Goal: Information Seeking & Learning: Learn about a topic

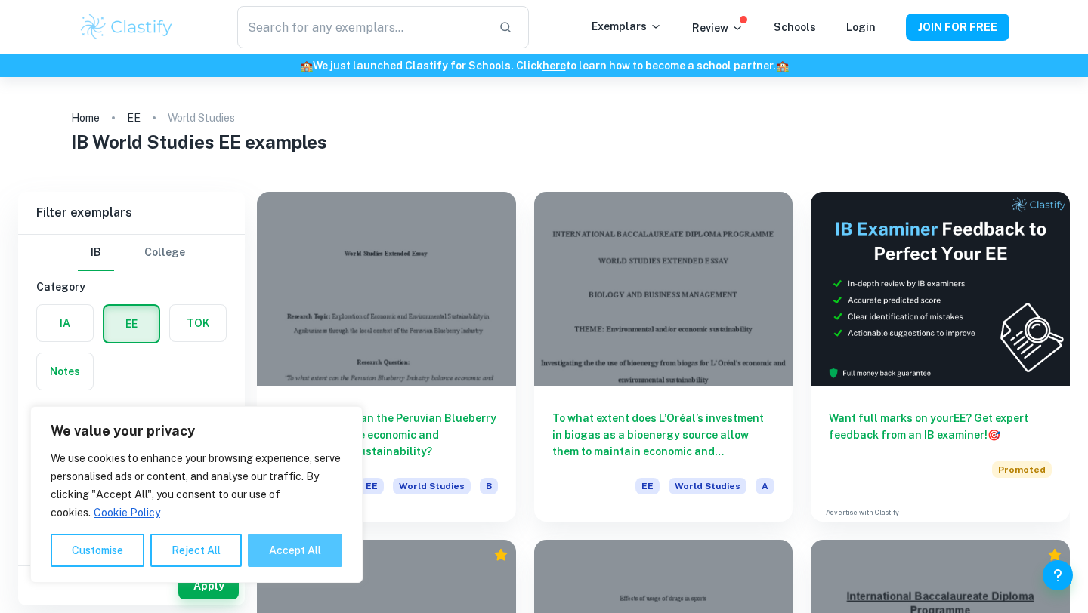
click at [270, 547] on button "Accept All" at bounding box center [295, 550] width 94 height 33
checkbox input "true"
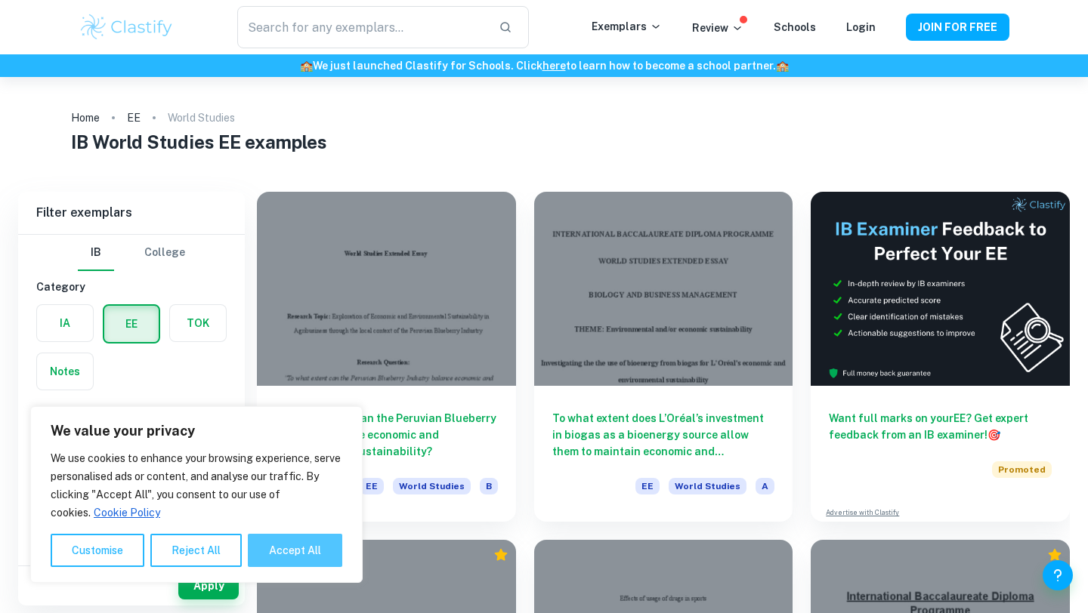
checkbox input "true"
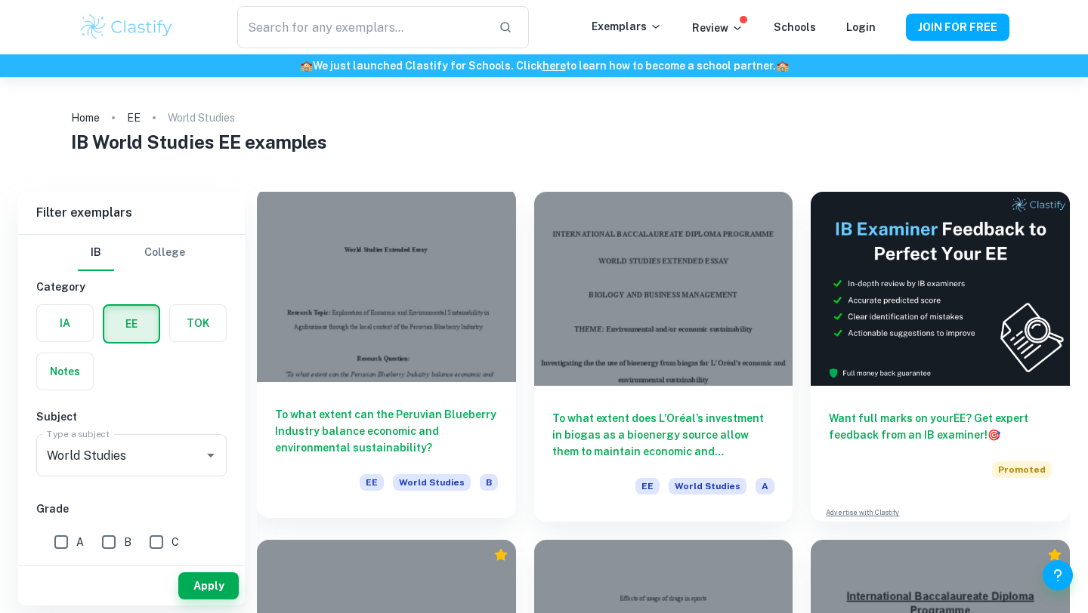
click at [385, 357] on div at bounding box center [386, 285] width 259 height 194
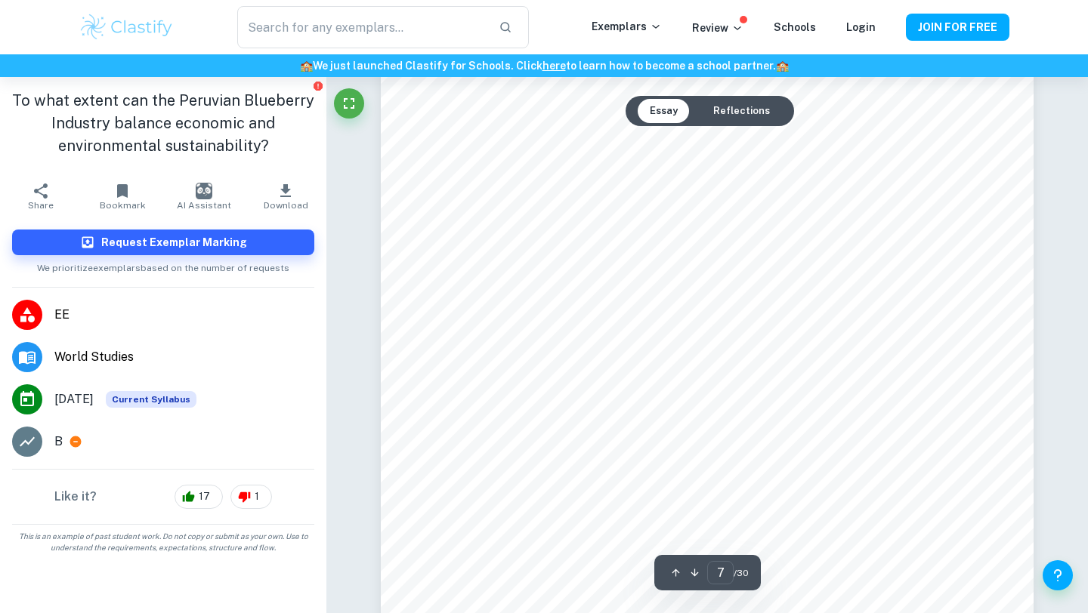
scroll to position [5658, 0]
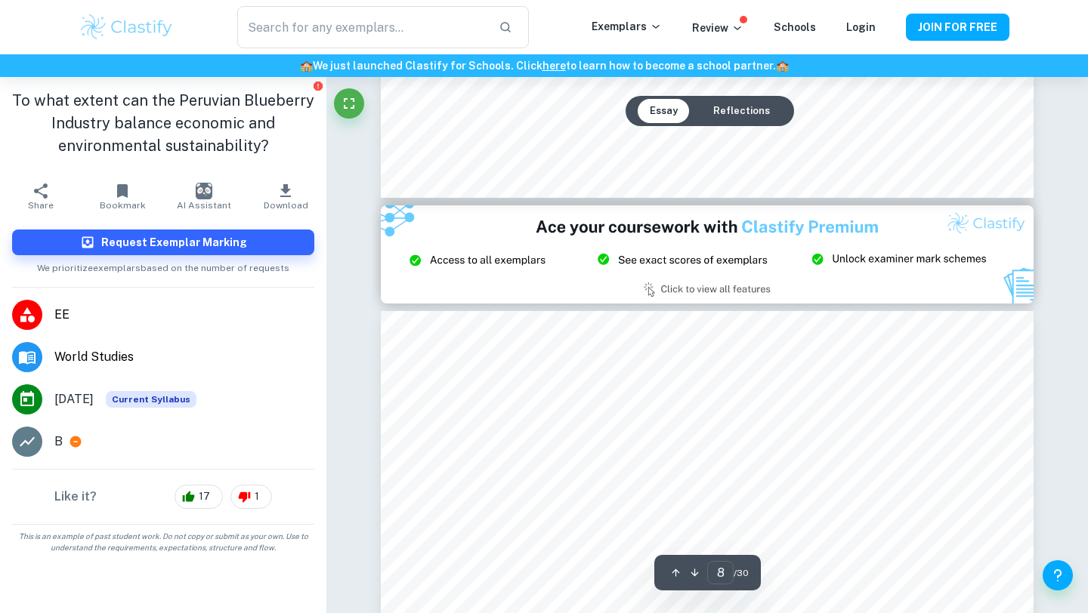
type input "9"
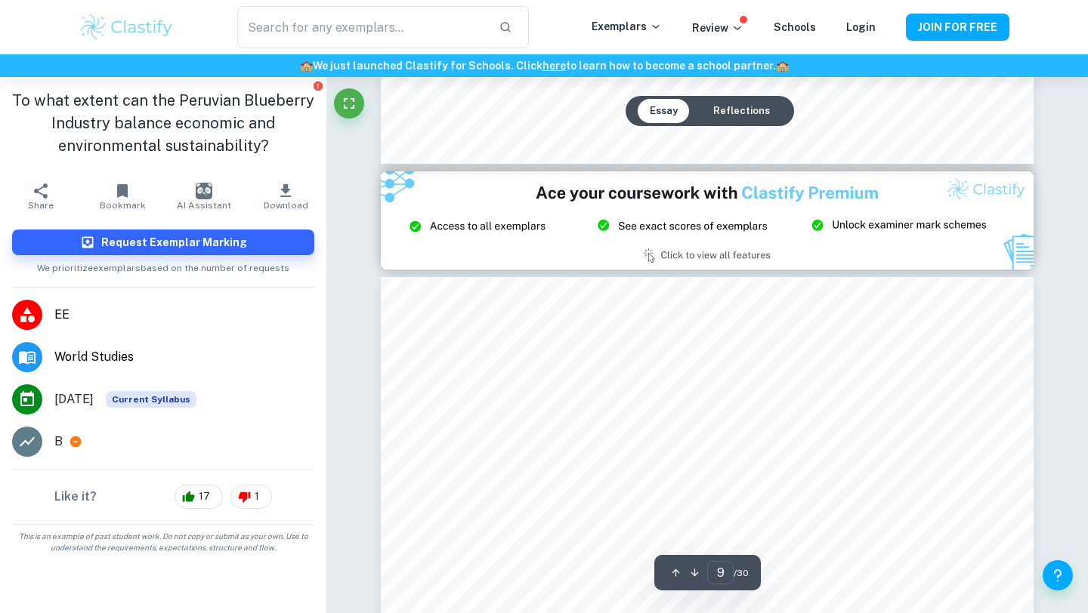
scroll to position [6949, 0]
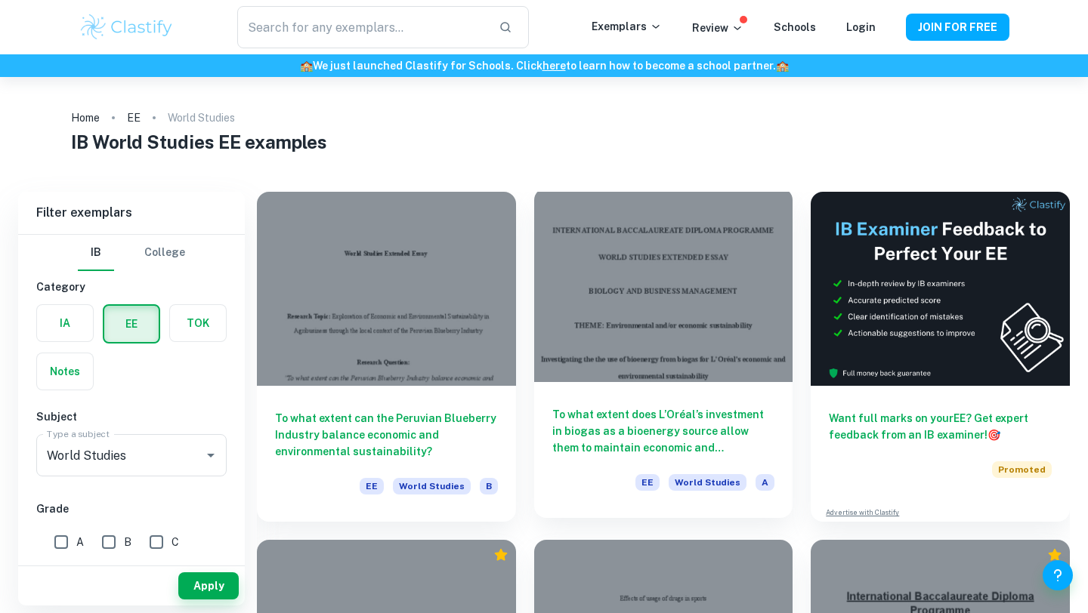
click at [658, 308] on div at bounding box center [663, 285] width 259 height 194
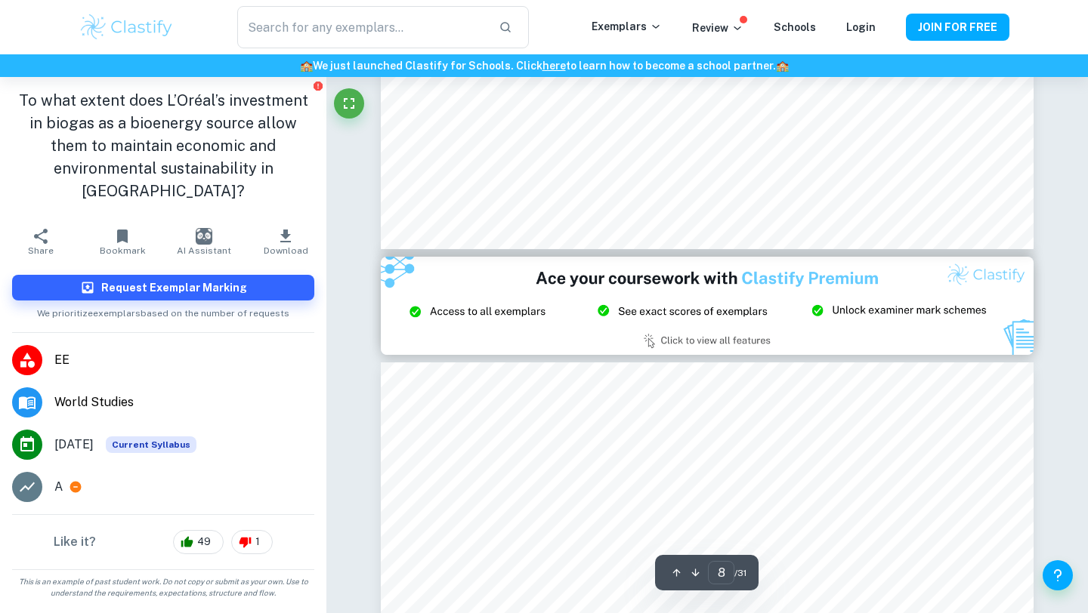
type input "9"
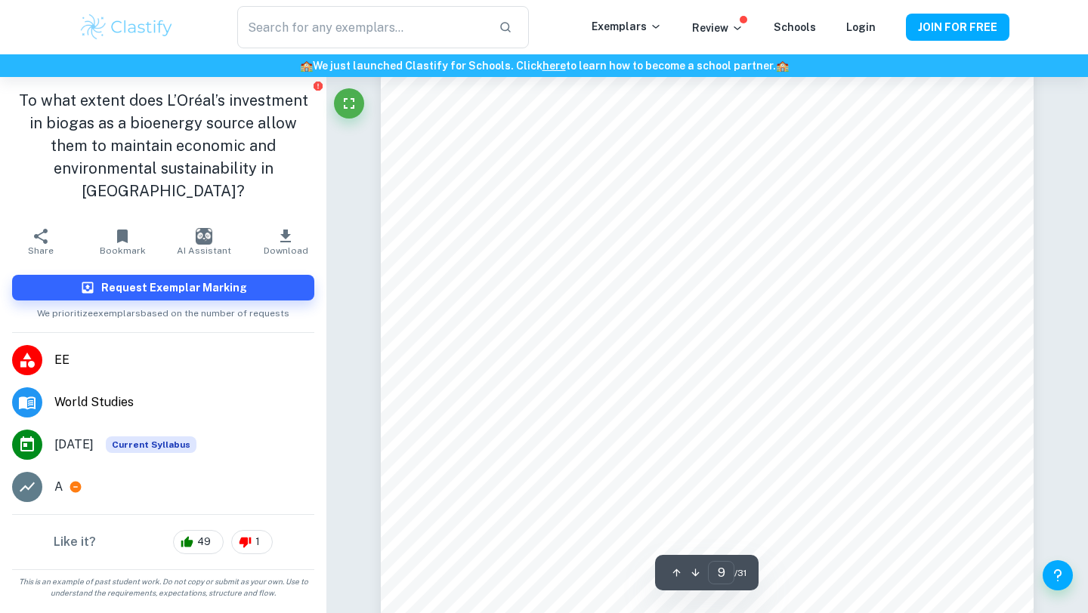
scroll to position [7317, 0]
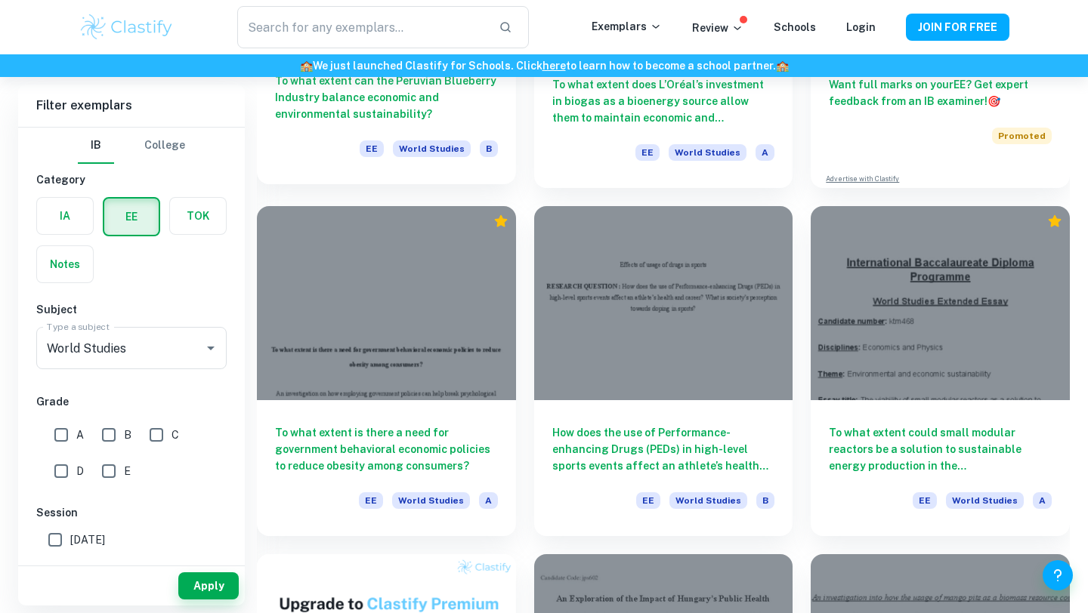
scroll to position [339, 0]
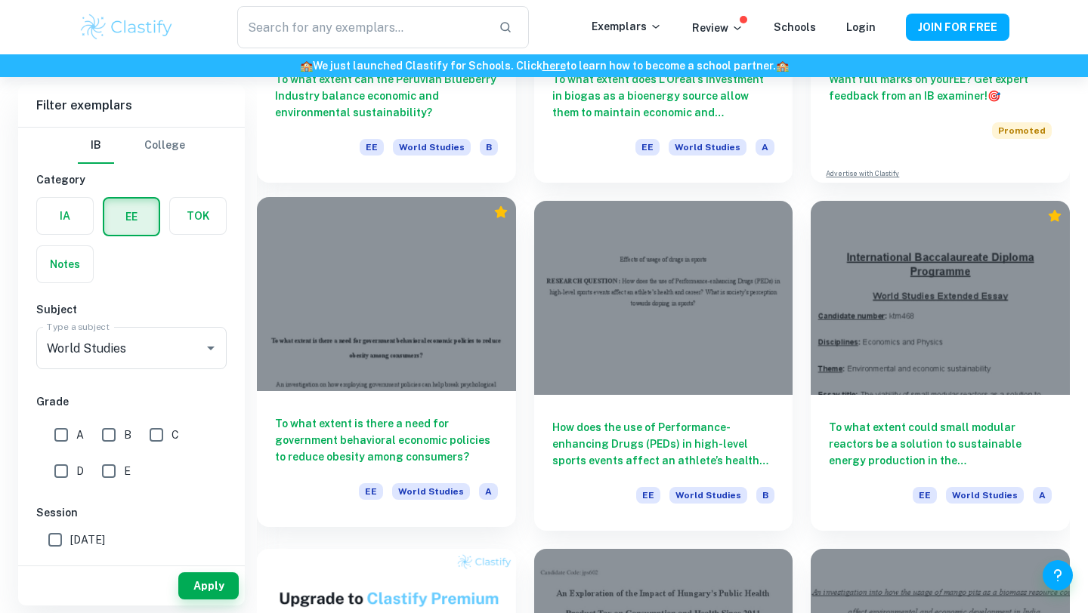
click at [375, 438] on h6 "To what extent is there a need for government behavioral economic policies to r…" at bounding box center [386, 440] width 223 height 50
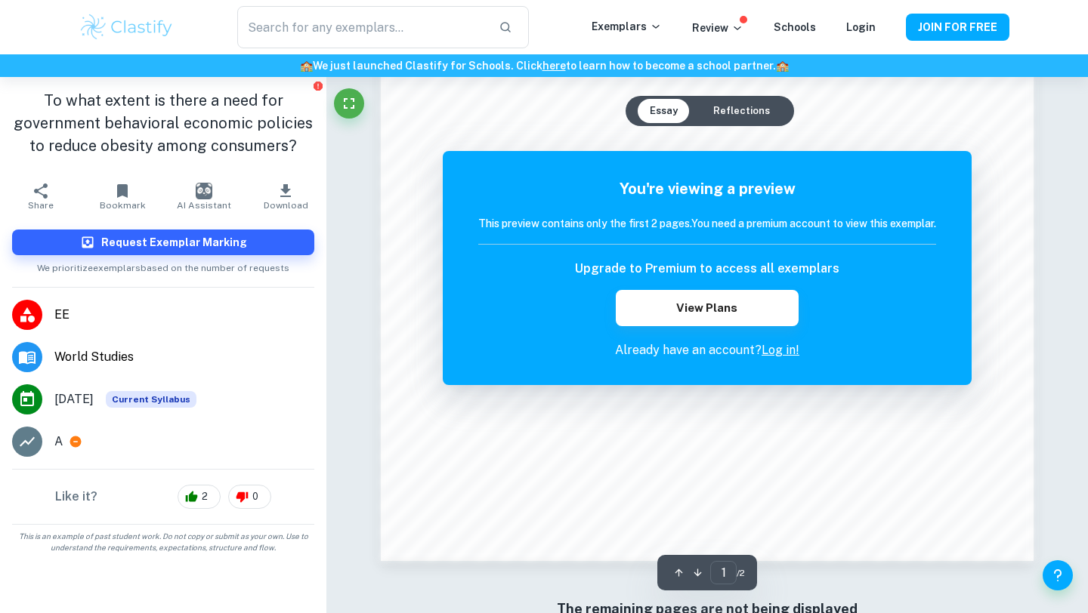
scroll to position [1280, 0]
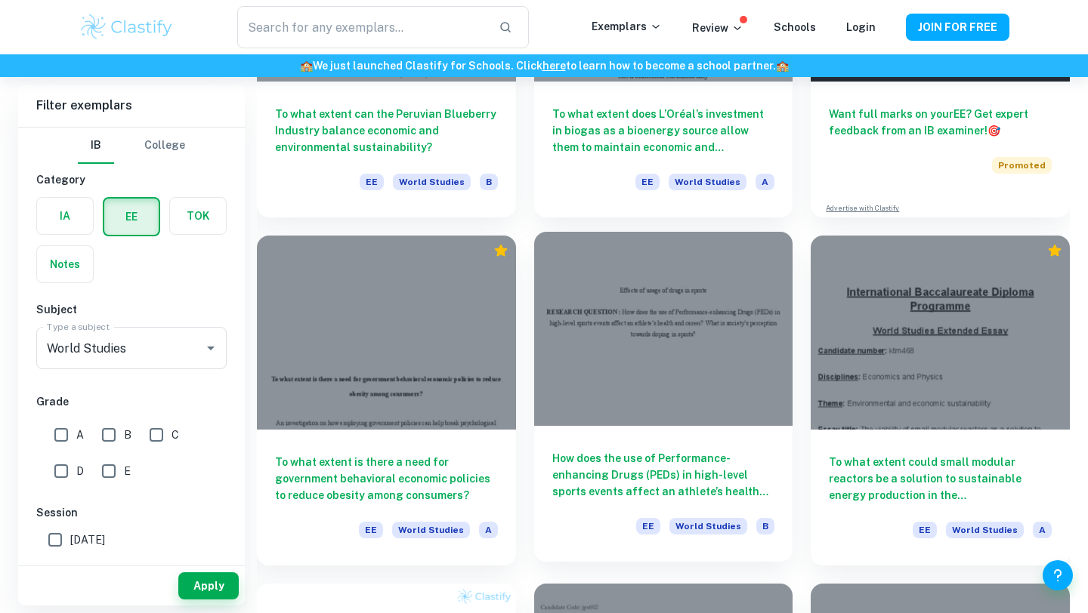
scroll to position [306, 0]
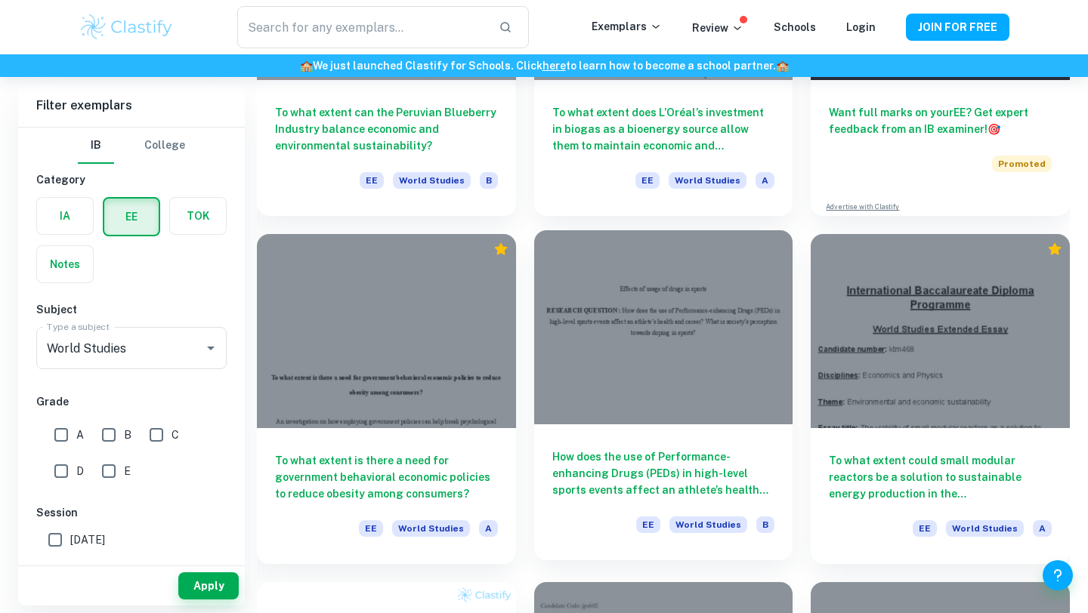
click at [625, 353] on div at bounding box center [663, 327] width 259 height 194
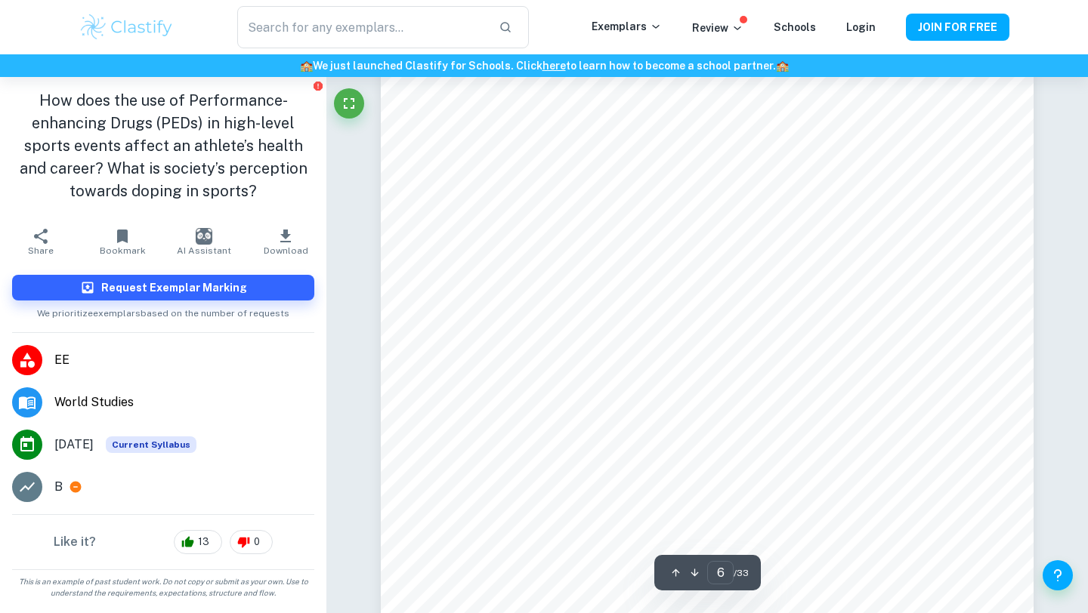
scroll to position [4529, 0]
type input "7"
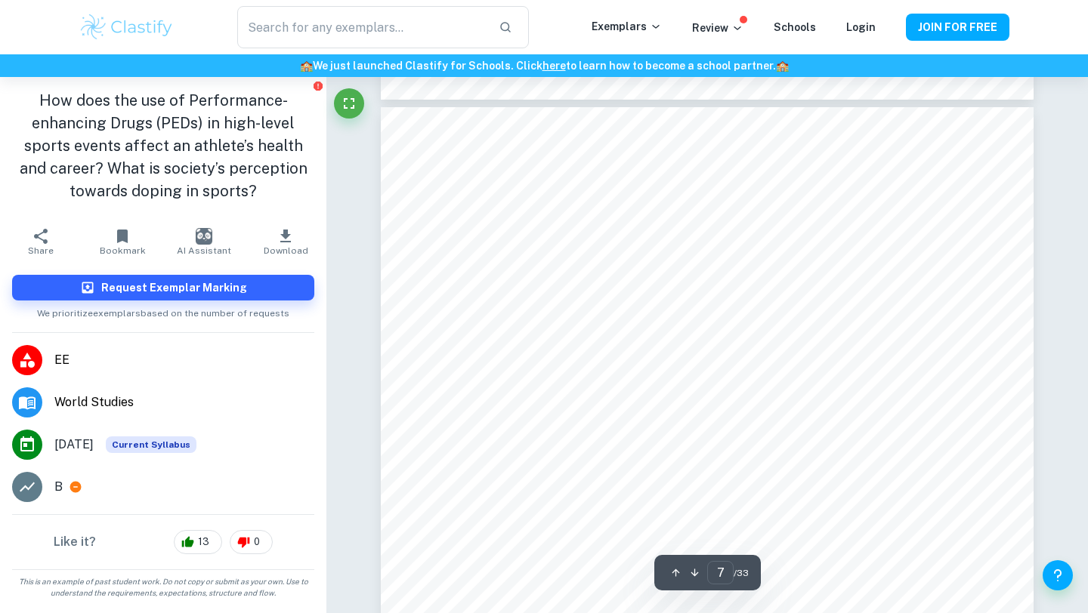
scroll to position [5372, 0]
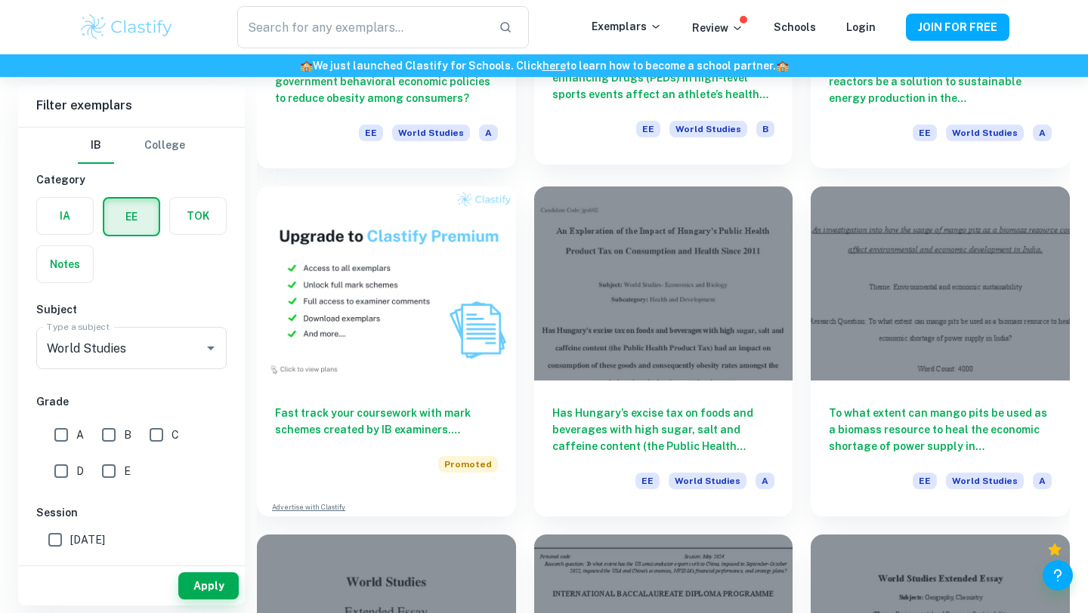
scroll to position [756, 0]
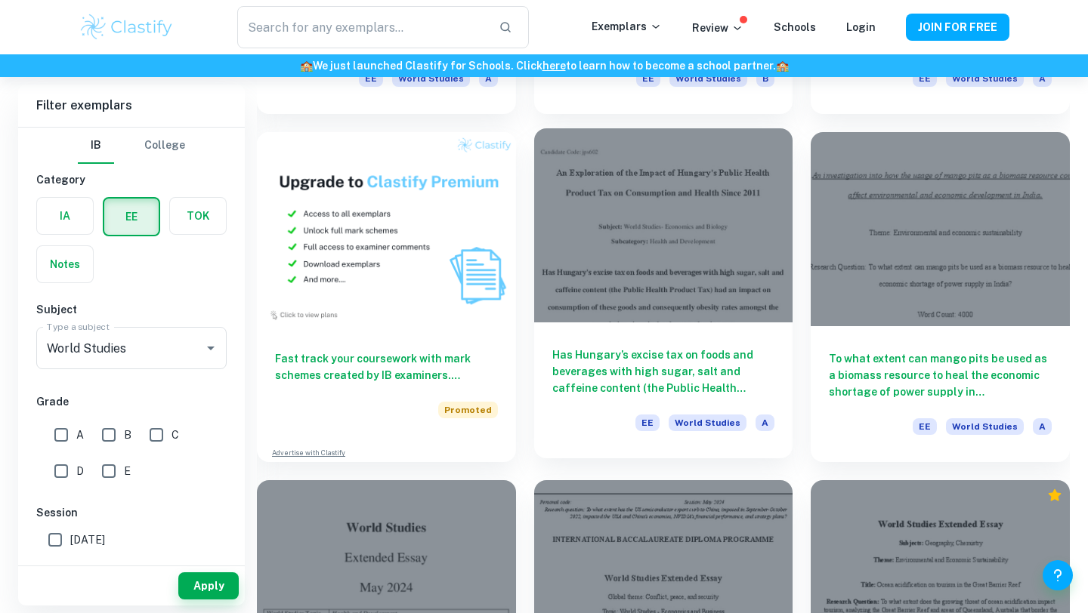
click at [642, 369] on h6 "Has Hungary’s excise tax on foods and beverages with high sugar, salt and caffe…" at bounding box center [663, 372] width 223 height 50
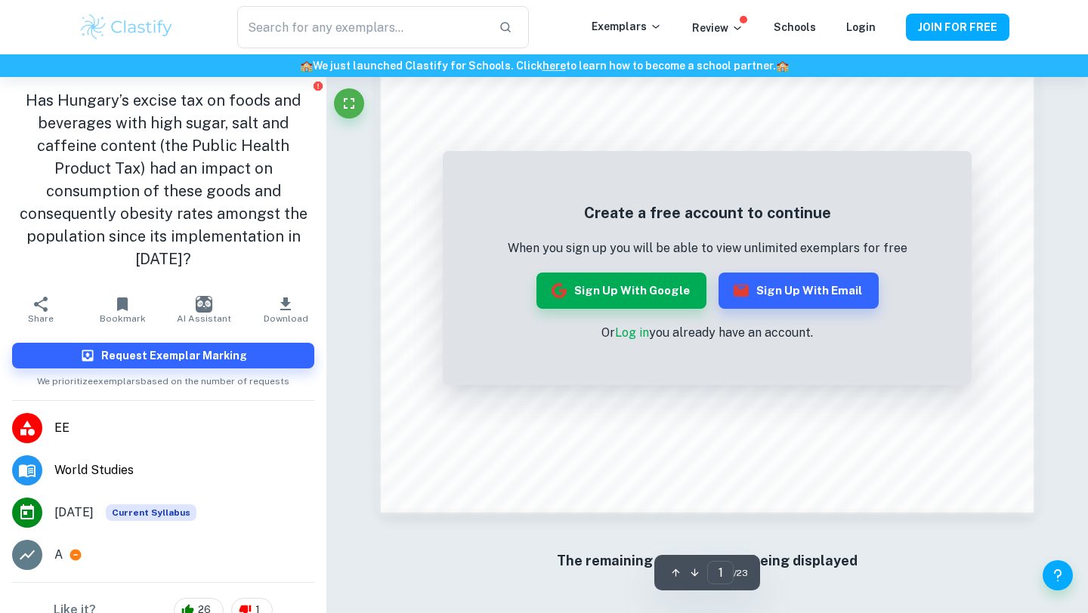
scroll to position [1435, 0]
